Goal: Information Seeking & Learning: Learn about a topic

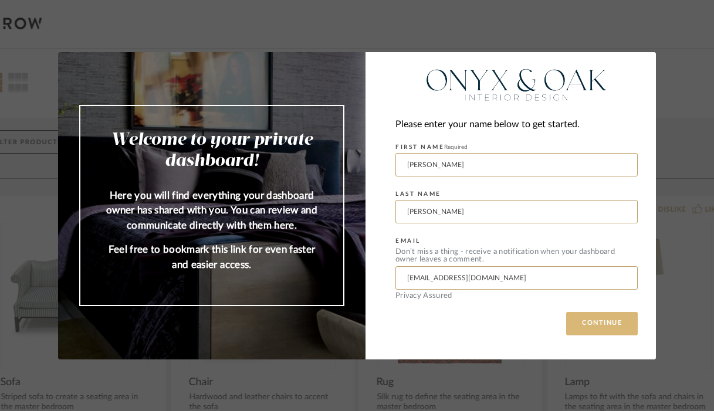
click at [594, 319] on button "CONTINUE" at bounding box center [602, 323] width 72 height 23
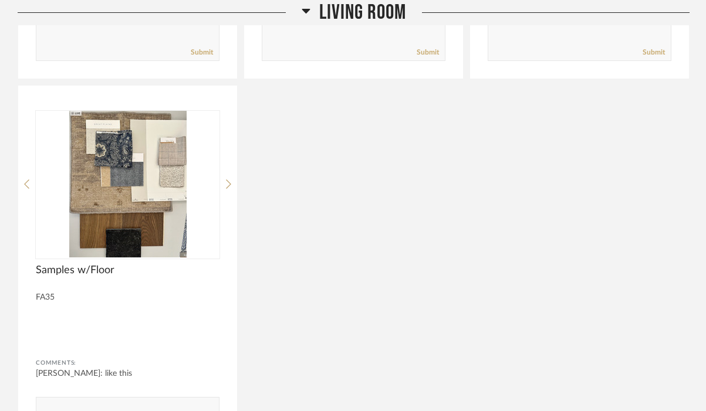
scroll to position [5866, 0]
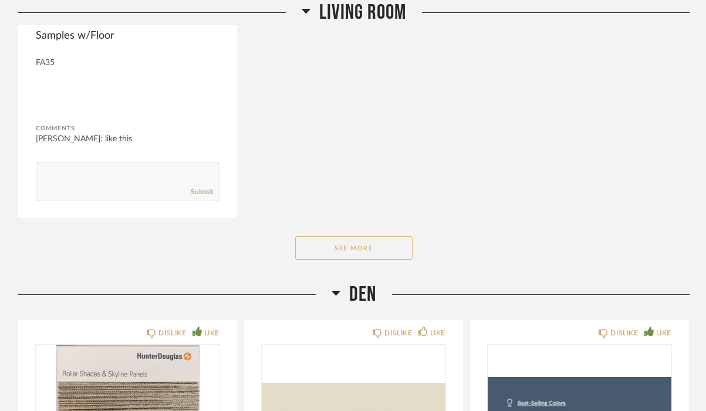
click at [376, 236] on button "See More" at bounding box center [353, 247] width 117 height 23
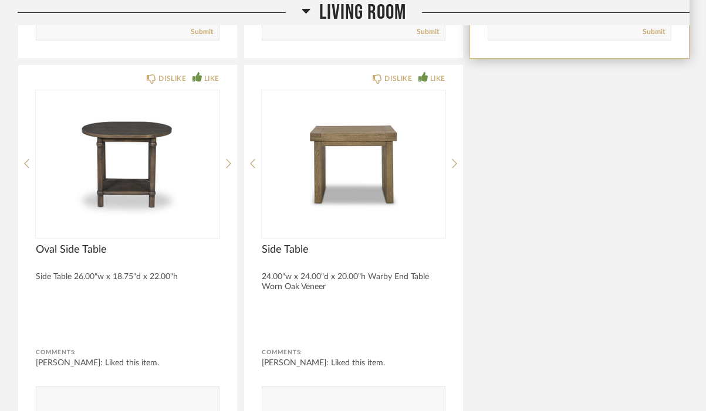
scroll to position [7743, 0]
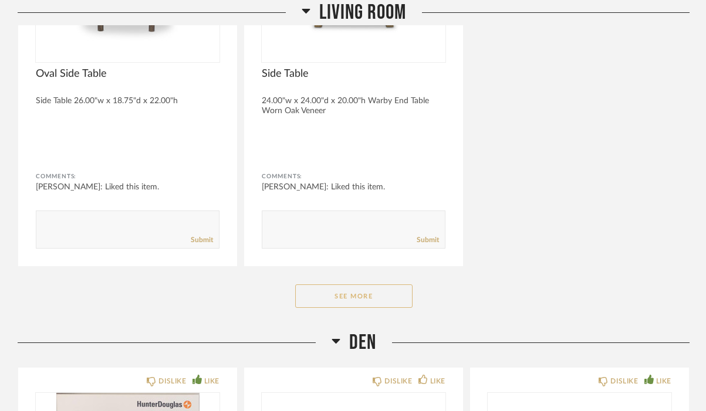
click at [384, 285] on button "See More" at bounding box center [353, 296] width 117 height 23
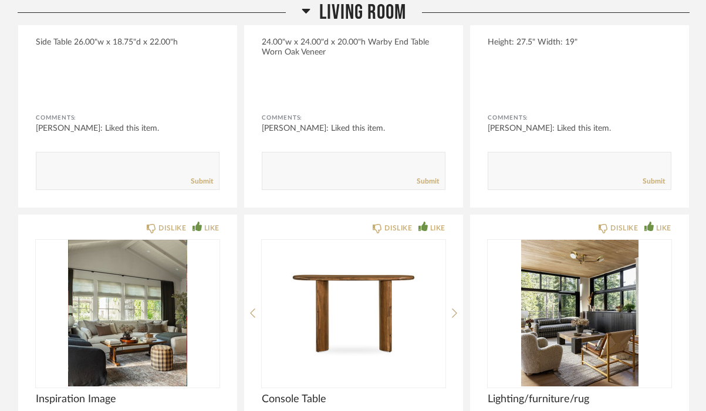
scroll to position [7919, 0]
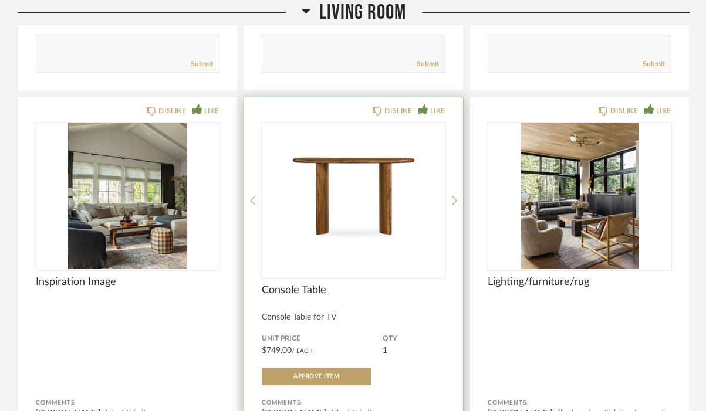
click at [321, 189] on img "0" at bounding box center [354, 196] width 184 height 147
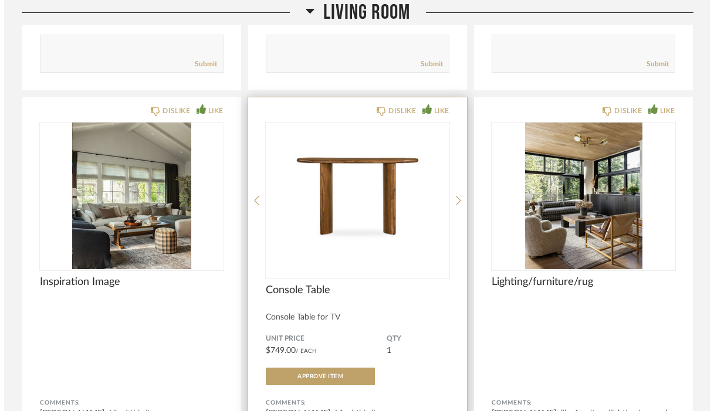
scroll to position [0, 0]
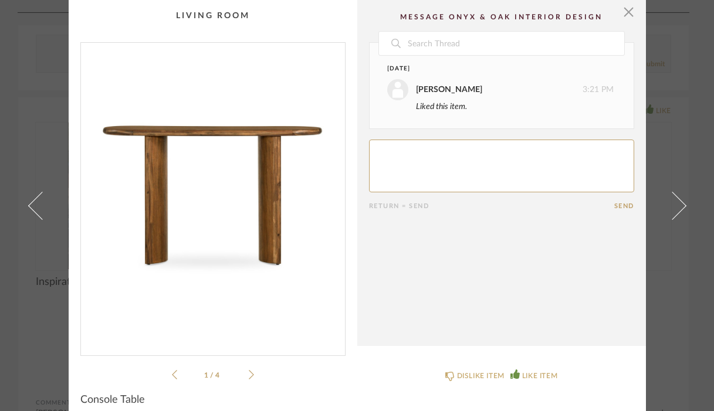
click at [249, 377] on icon at bounding box center [251, 375] width 5 height 11
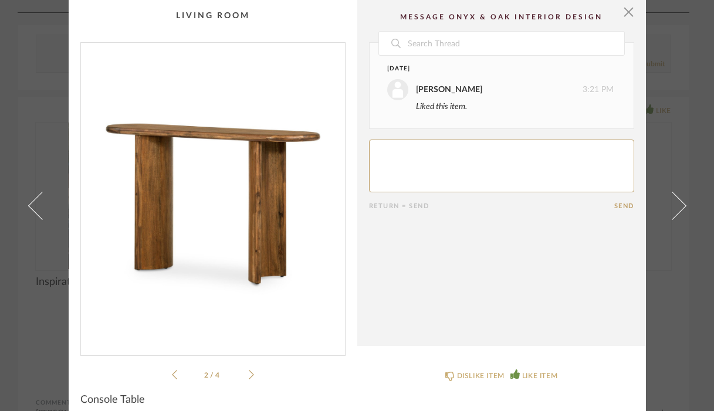
click at [249, 377] on icon at bounding box center [251, 375] width 5 height 11
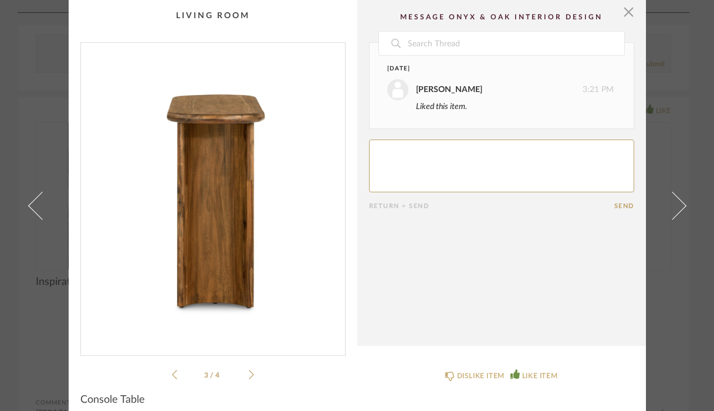
click at [249, 377] on icon at bounding box center [251, 375] width 5 height 11
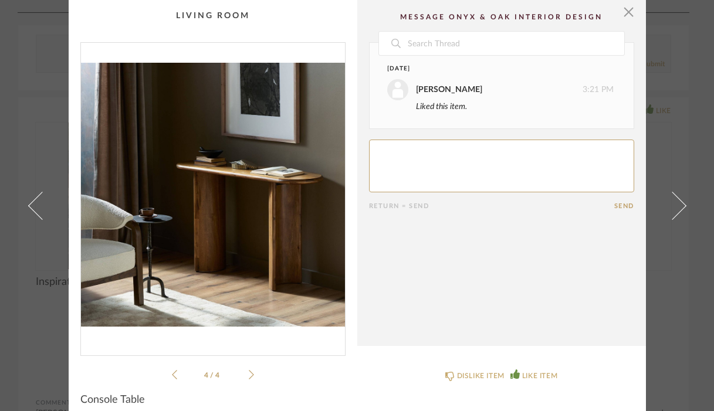
click at [475, 269] on cpp-summary-comments "Date [DATE] [PERSON_NAME] 3:21 PM Liked this item. Return = Send Send" at bounding box center [501, 173] width 289 height 346
click at [622, 8] on span "button" at bounding box center [628, 11] width 23 height 23
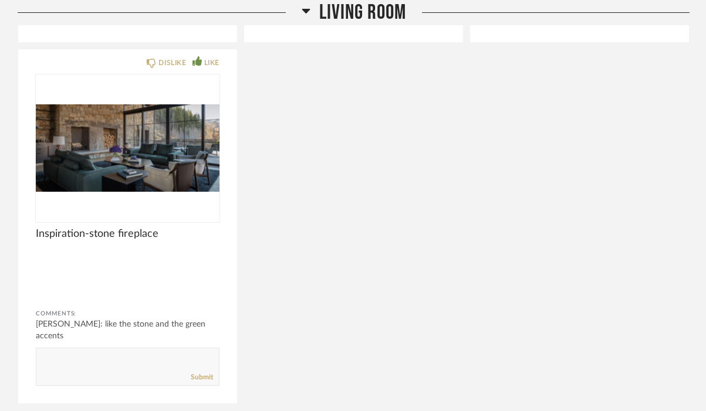
scroll to position [9445, 0]
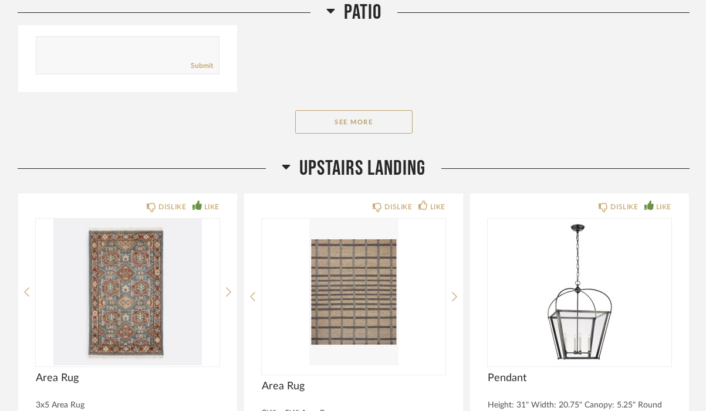
scroll to position [11615, 0]
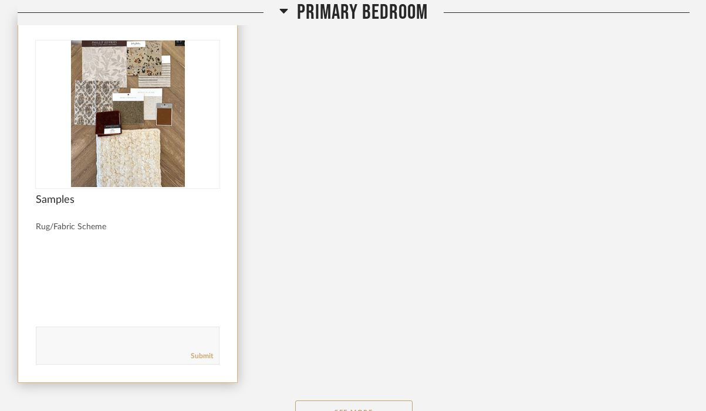
scroll to position [13140, 0]
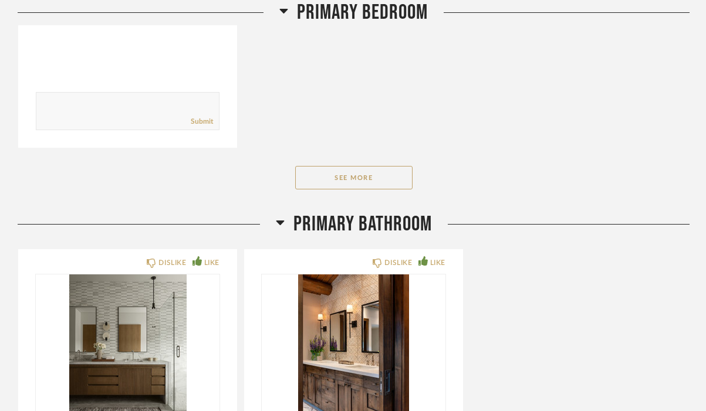
click at [326, 166] on button "See More" at bounding box center [353, 177] width 117 height 23
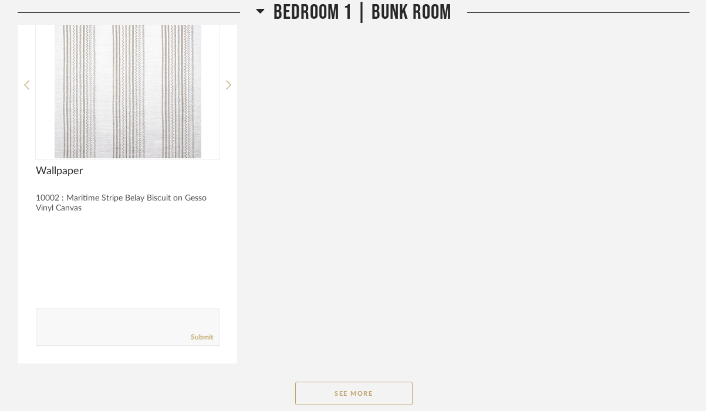
scroll to position [15839, 0]
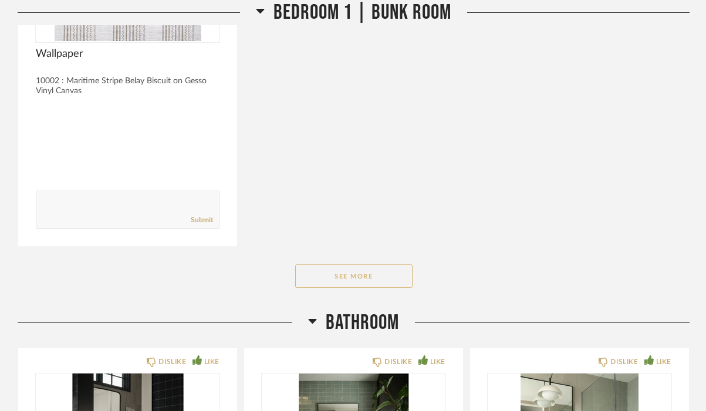
click at [348, 265] on button "See More" at bounding box center [353, 276] width 117 height 23
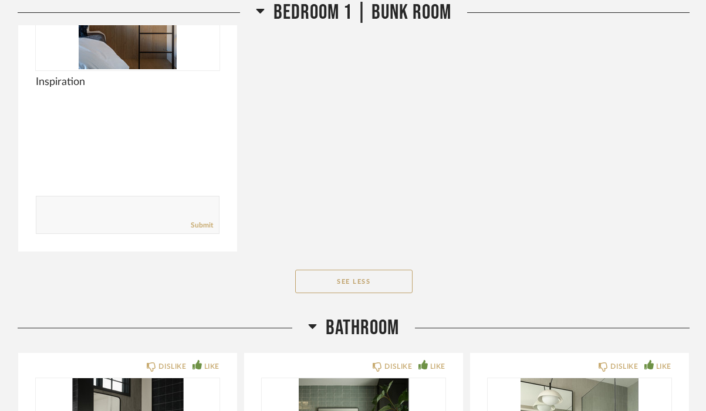
scroll to position [17188, 0]
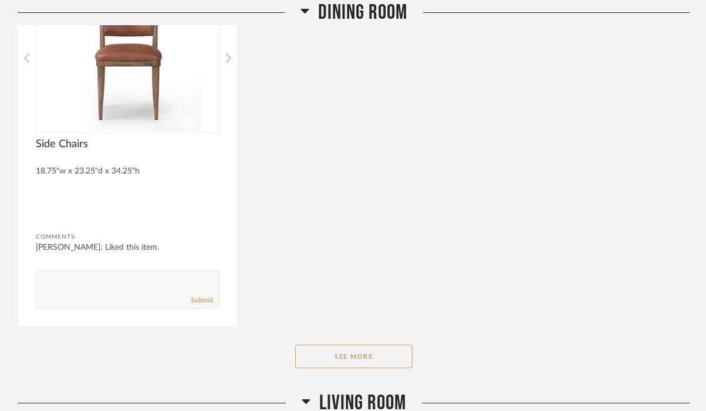
scroll to position [5324, 0]
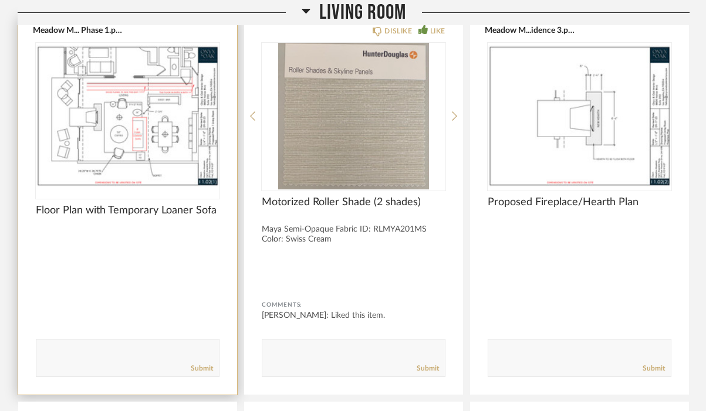
click at [0, 0] on img at bounding box center [0, 0] width 0 height 0
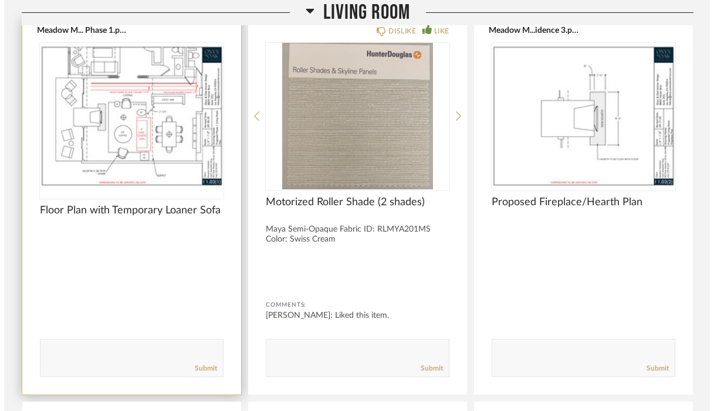
scroll to position [0, 0]
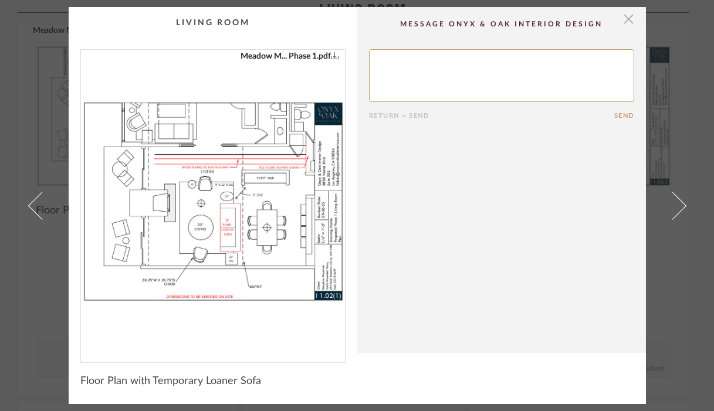
click at [623, 19] on span "button" at bounding box center [628, 18] width 23 height 23
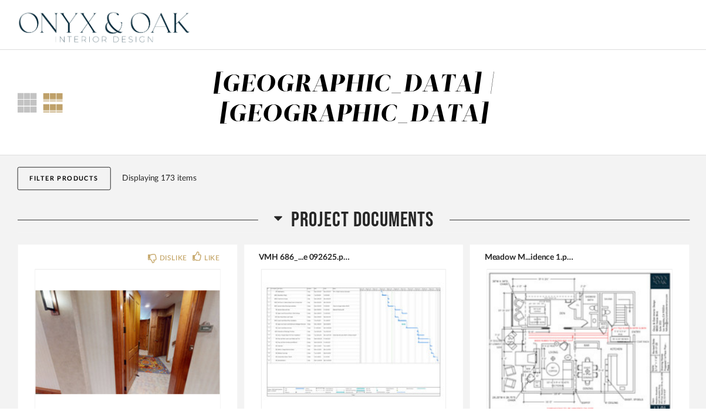
scroll to position [5324, 0]
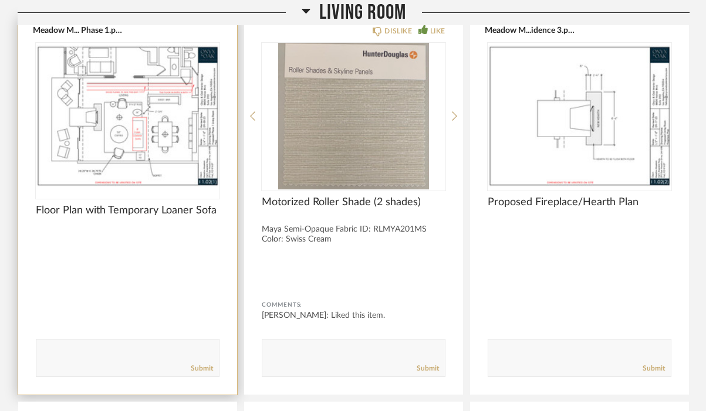
drag, startPoint x: 5, startPoint y: 298, endPoint x: 69, endPoint y: 246, distance: 83.0
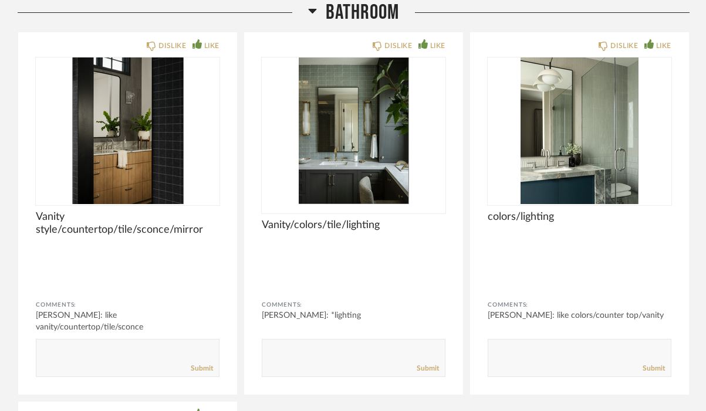
scroll to position [17525, 0]
